Goal: Information Seeking & Learning: Learn about a topic

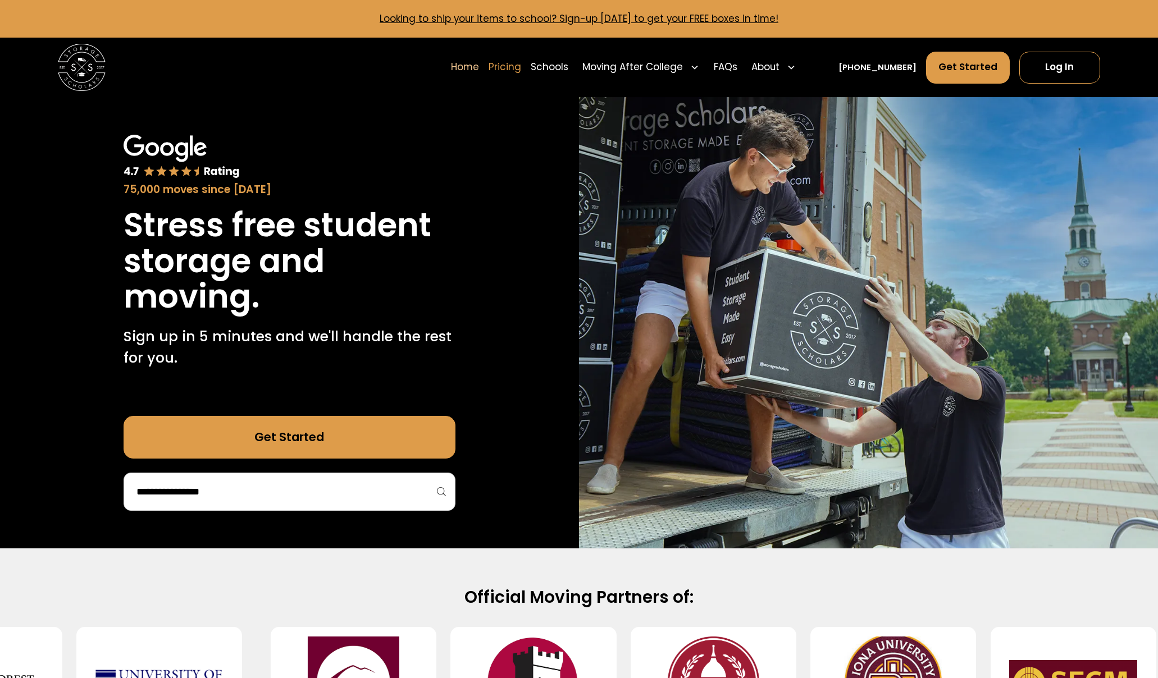
click at [521, 68] on link "Pricing" at bounding box center [505, 67] width 33 height 33
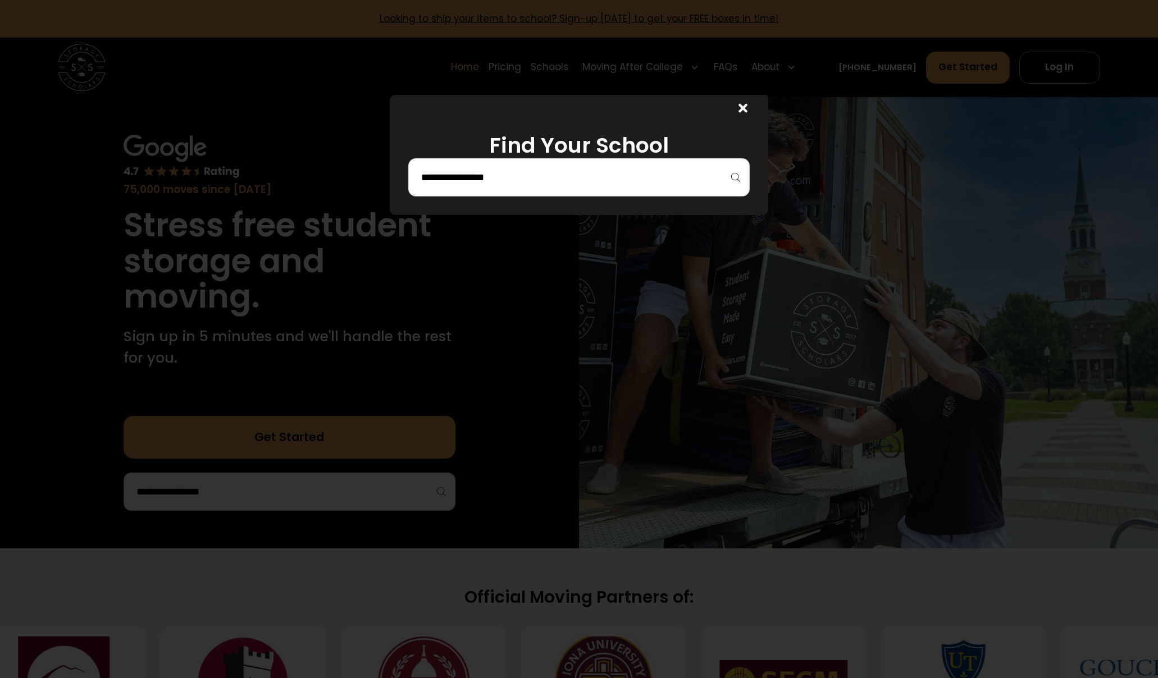
click at [528, 183] on input "search" at bounding box center [578, 177] width 317 height 19
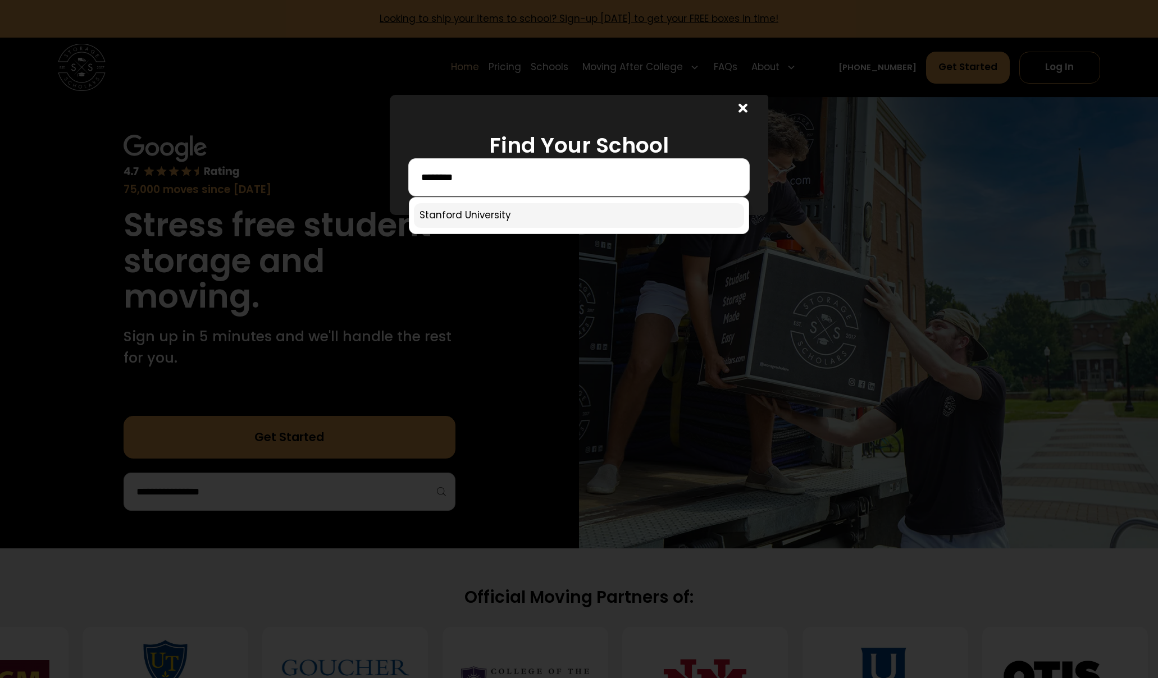
type input "********"
click at [490, 213] on link at bounding box center [579, 215] width 330 height 25
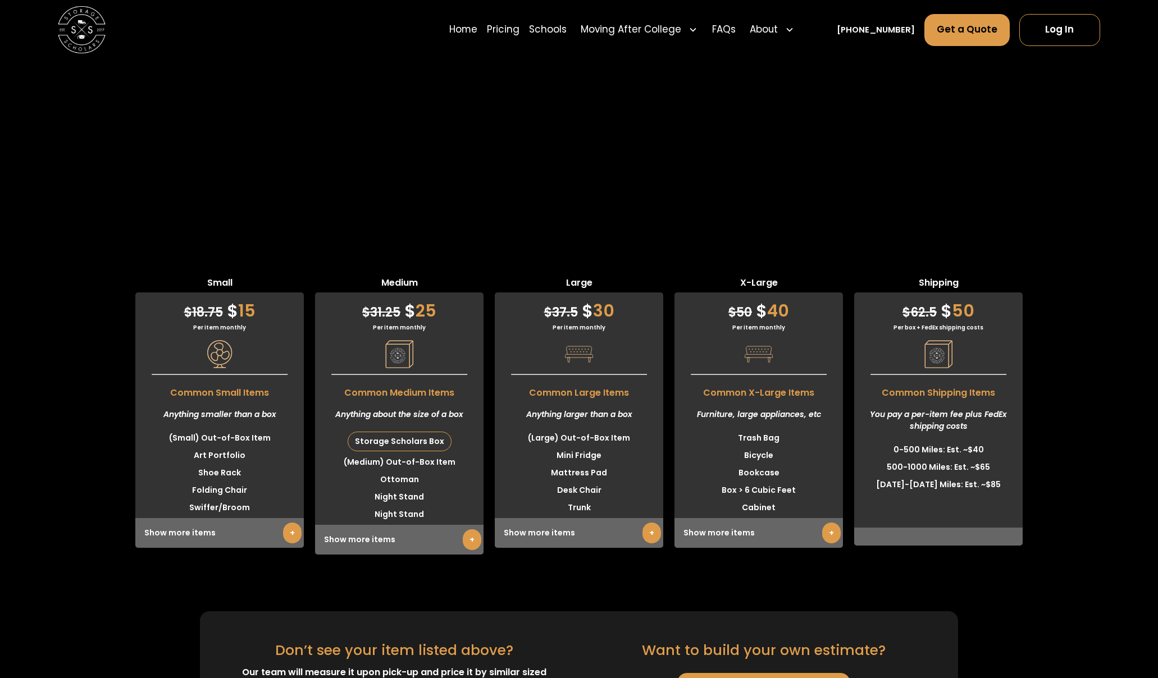
scroll to position [2664, 0]
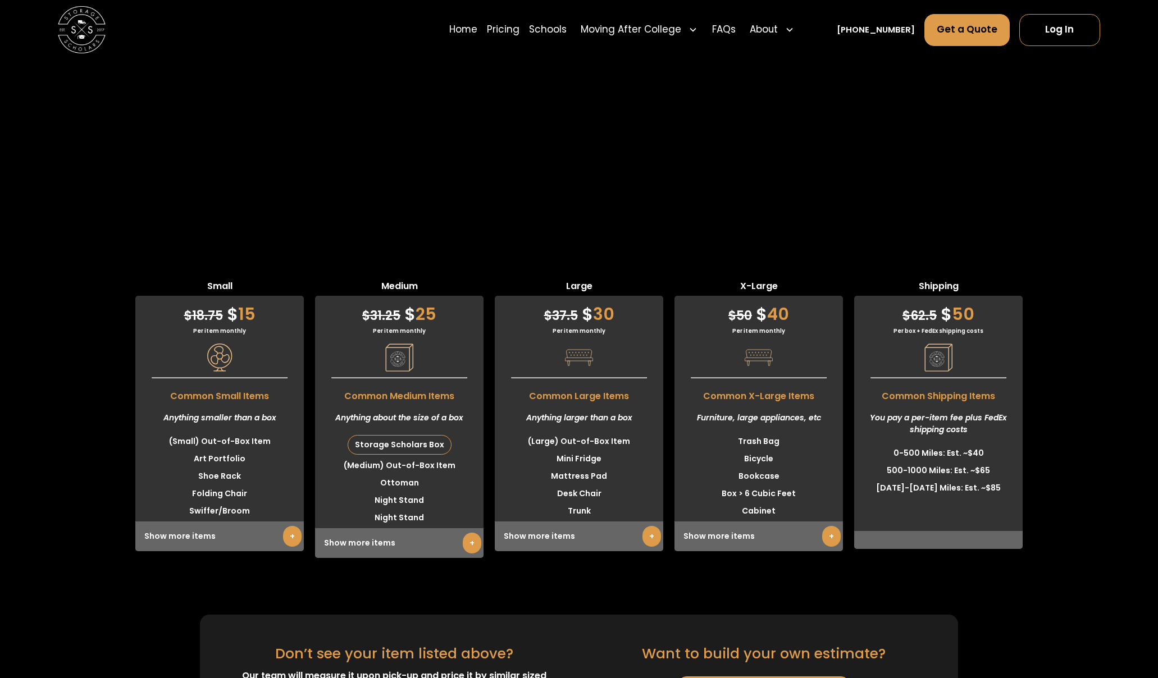
click at [1114, 615] on div "Don’t see your item listed above? Our team will measure it upon pick-up and pri…" at bounding box center [579, 681] width 1158 height 133
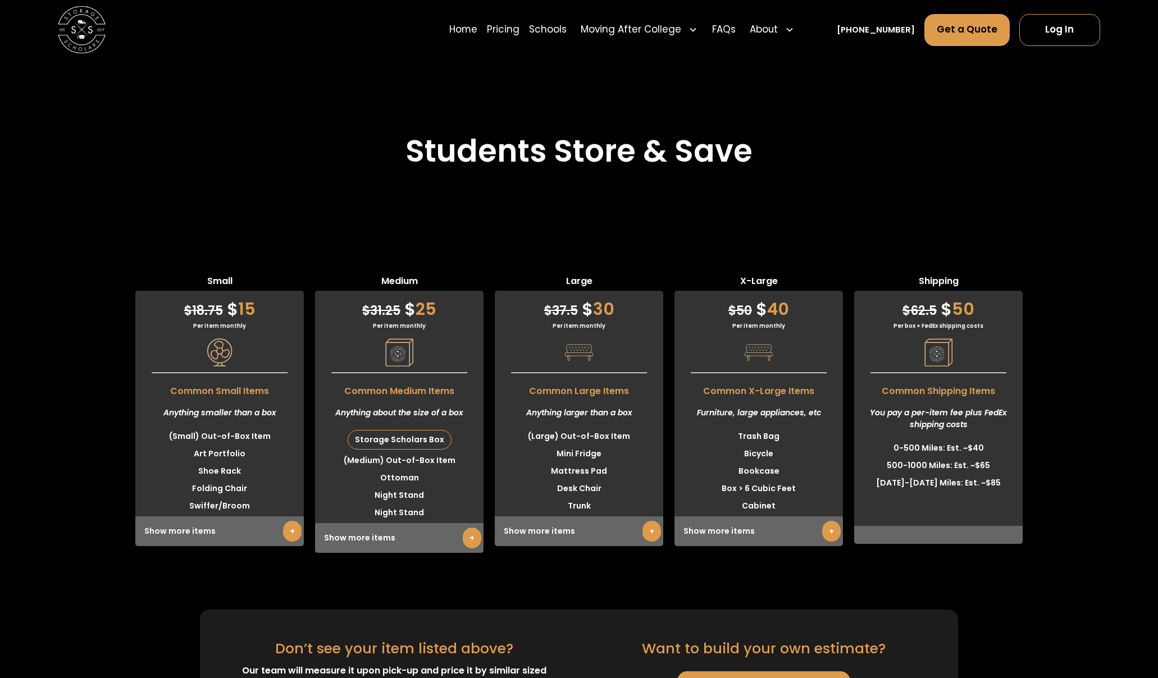
scroll to position [2657, 0]
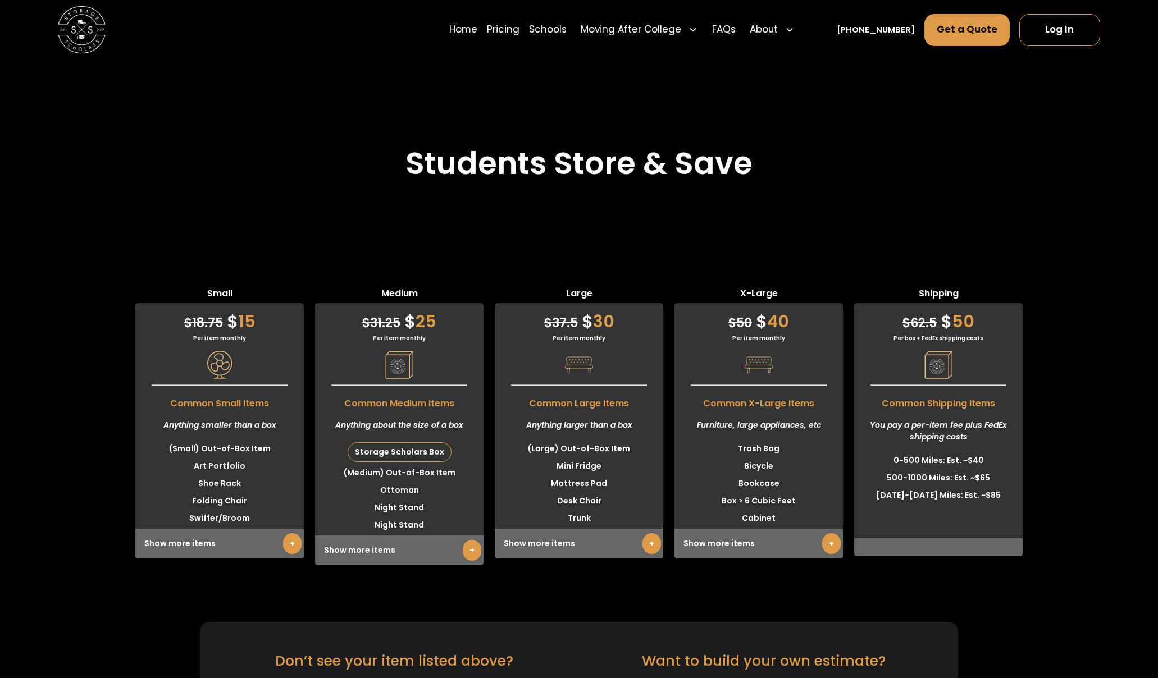
click at [956, 414] on div "You pay a per-item fee plus FedEx shipping costs" at bounding box center [938, 432] width 168 height 42
click at [952, 331] on div "$ 62.5 $ 50" at bounding box center [938, 318] width 168 height 31
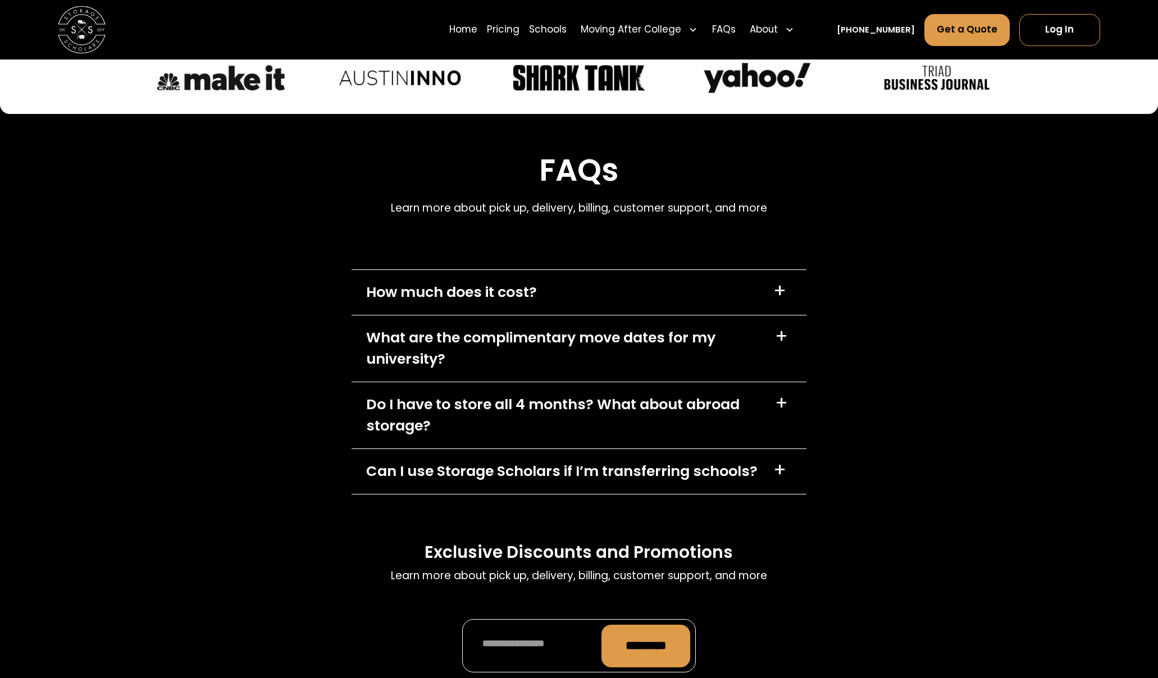
scroll to position [4781, 0]
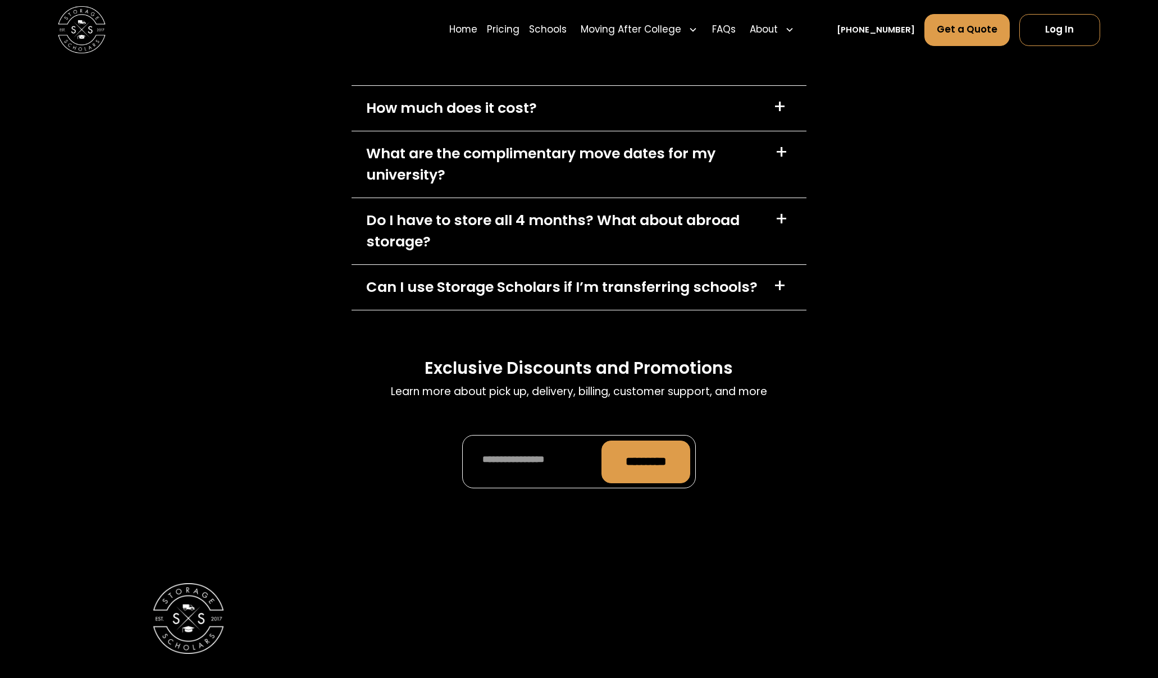
click at [780, 151] on div "+" at bounding box center [781, 152] width 13 height 19
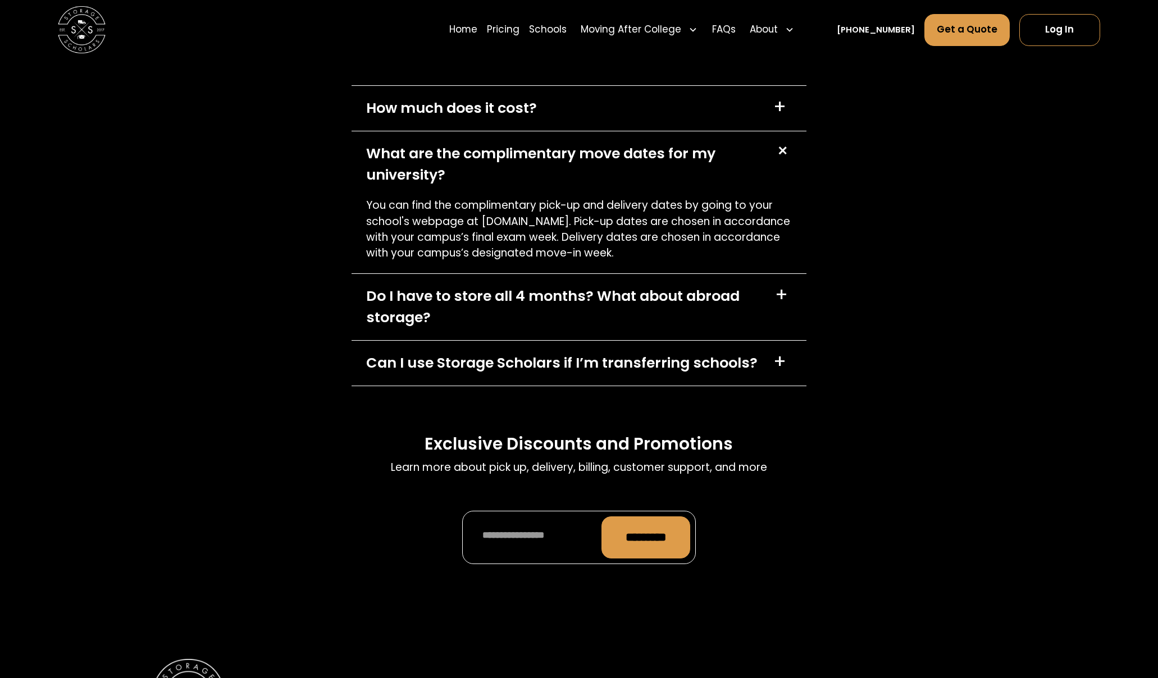
click at [776, 102] on div "+" at bounding box center [779, 107] width 13 height 19
